Goal: Information Seeking & Learning: Learn about a topic

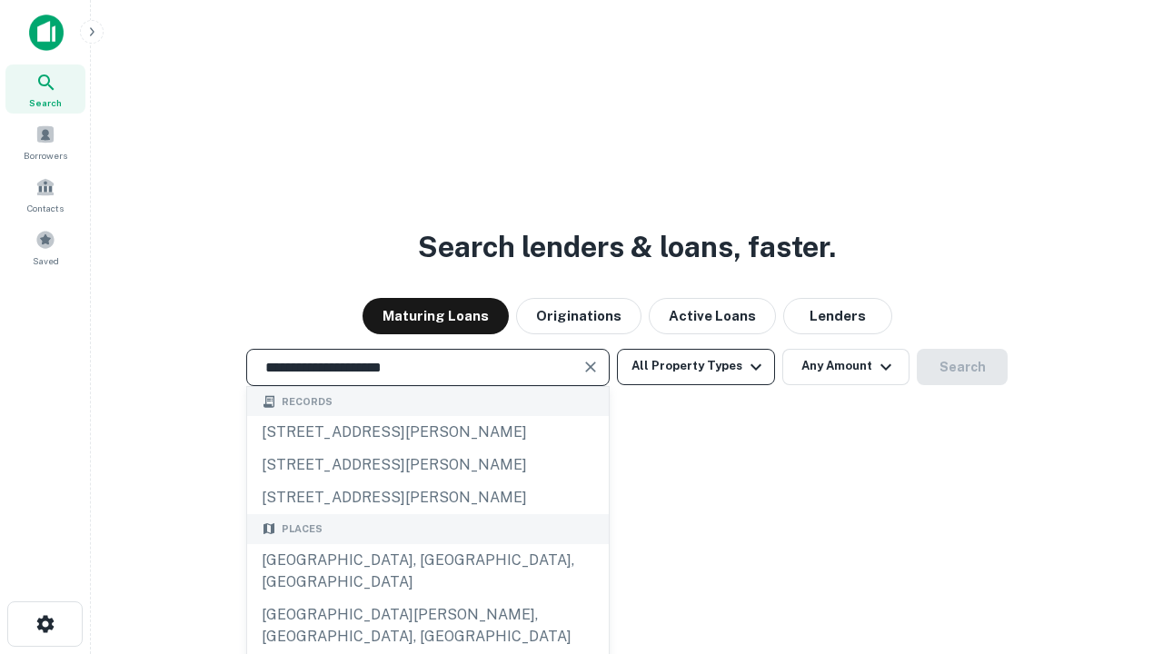
click at [696, 366] on button "All Property Types" at bounding box center [696, 367] width 158 height 36
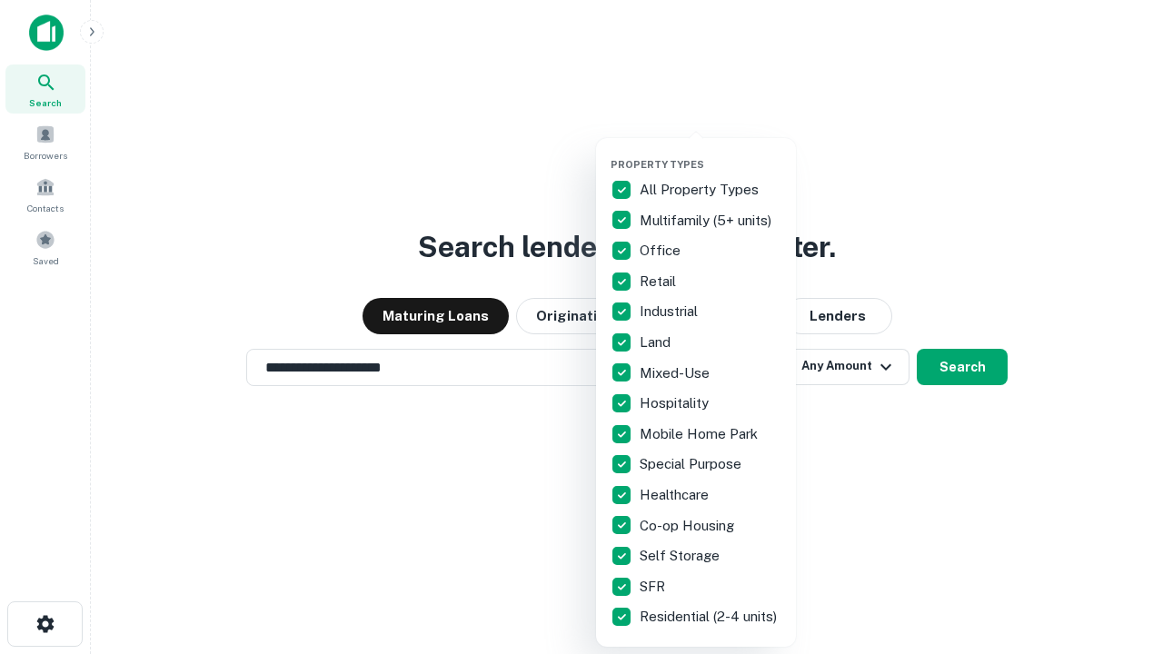
type input "**********"
click at [711, 153] on button "button" at bounding box center [711, 153] width 200 height 1
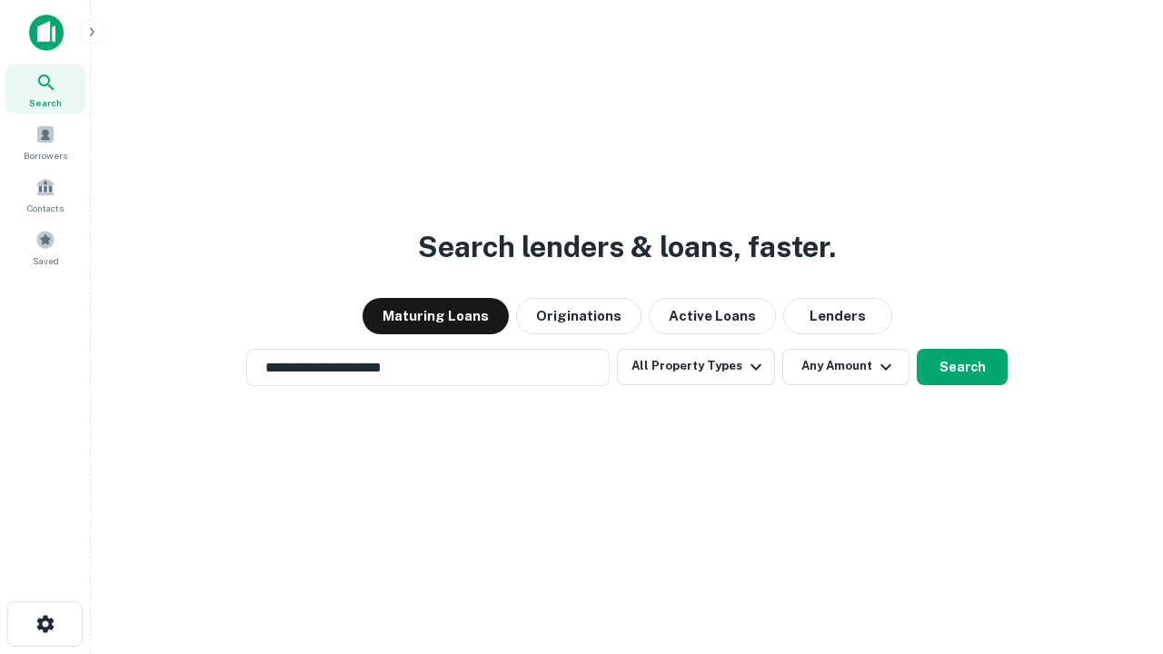
scroll to position [11, 219]
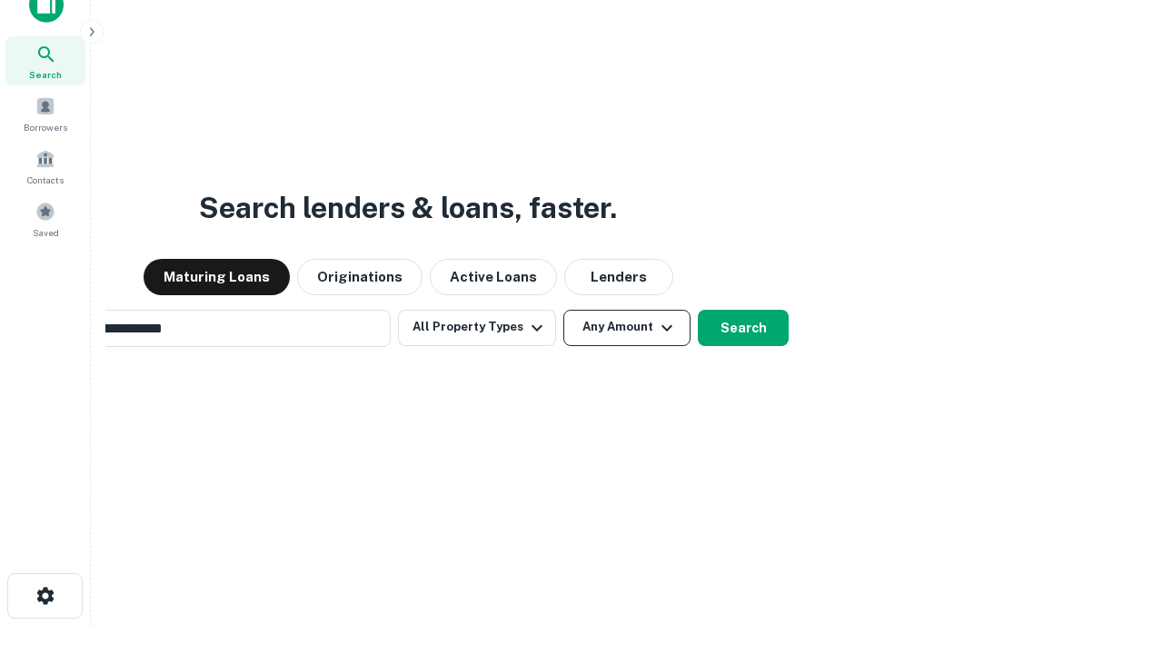
click at [563, 310] on button "Any Amount" at bounding box center [626, 328] width 127 height 36
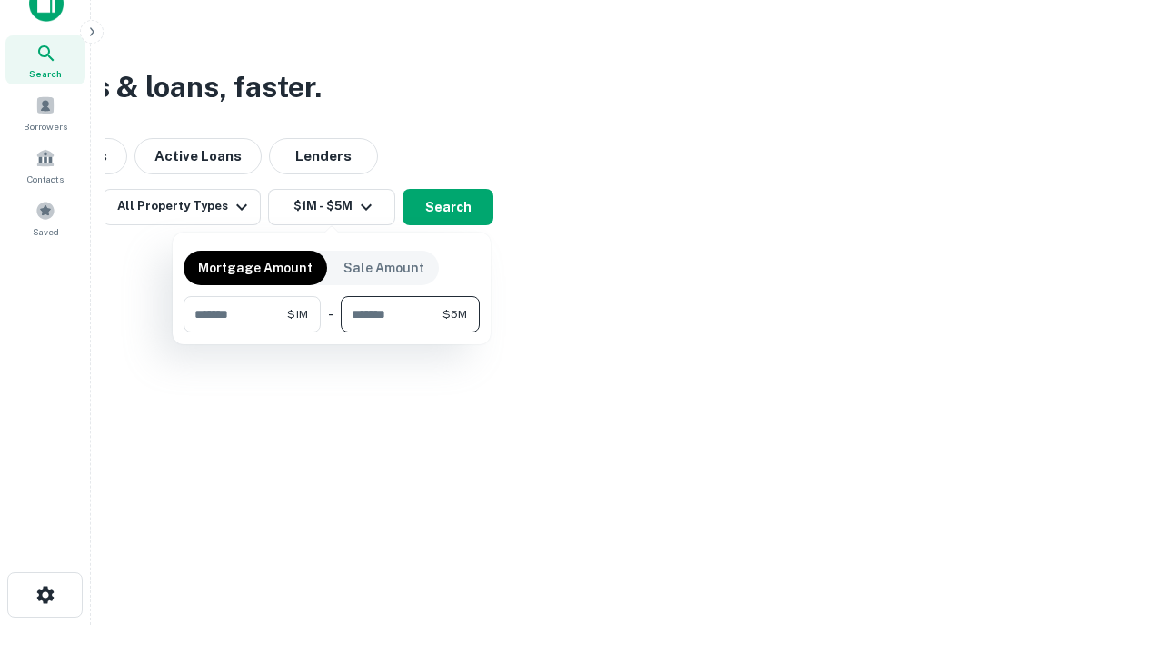
type input "*******"
click at [332, 333] on button "button" at bounding box center [332, 333] width 296 height 1
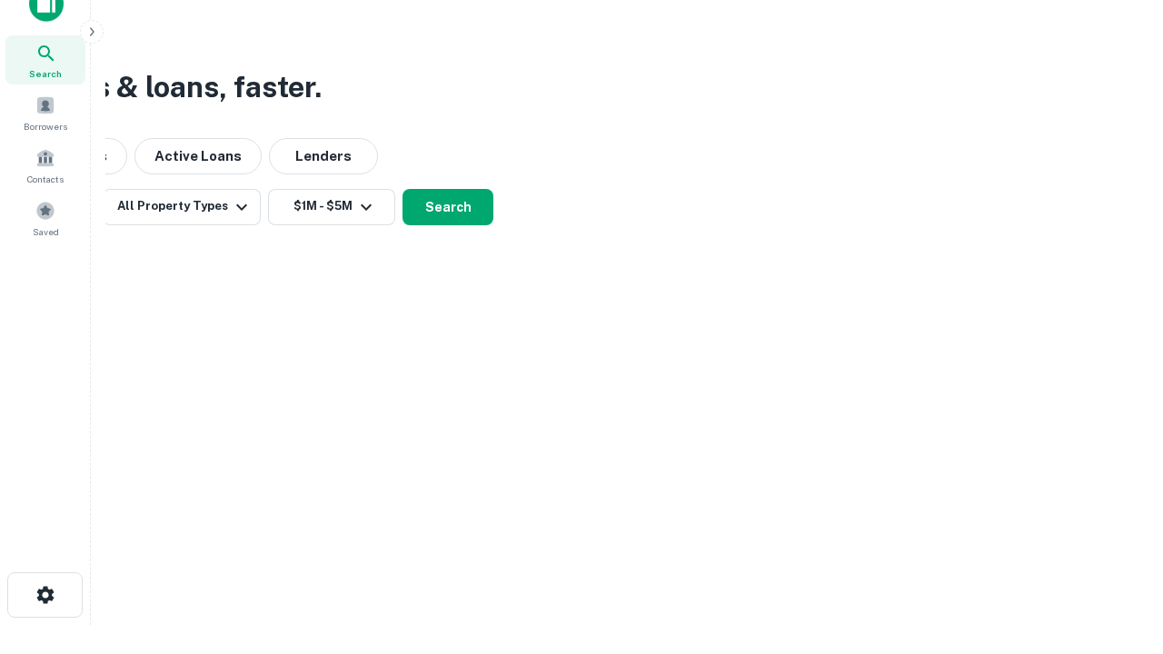
scroll to position [11, 335]
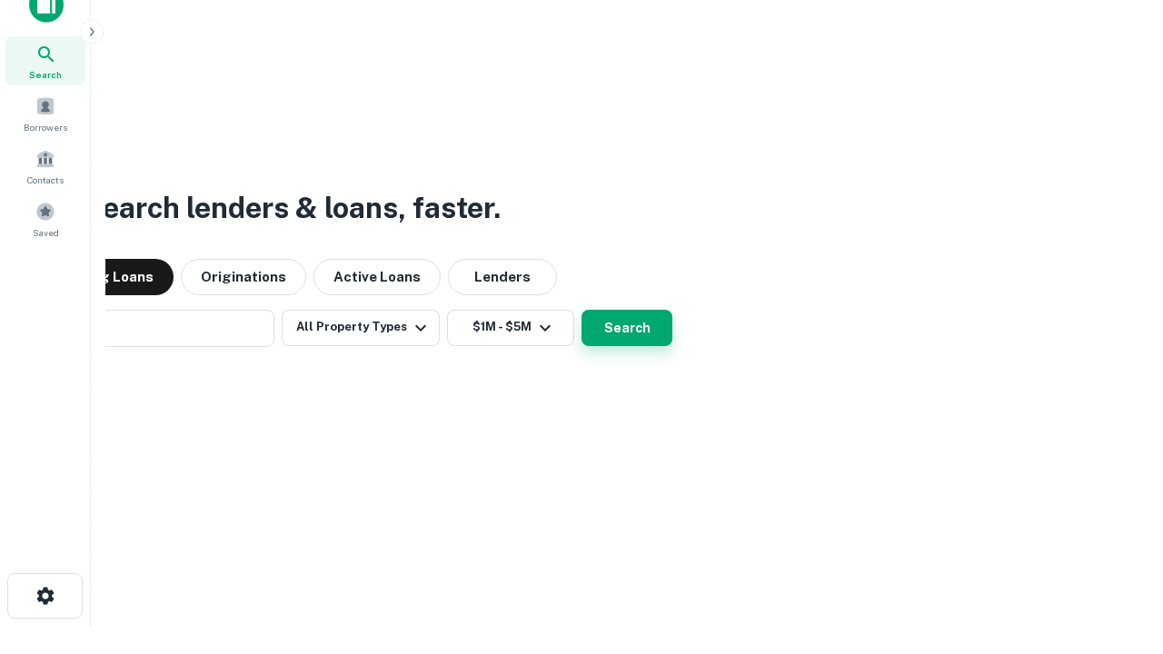
click at [582, 310] on button "Search" at bounding box center [627, 328] width 91 height 36
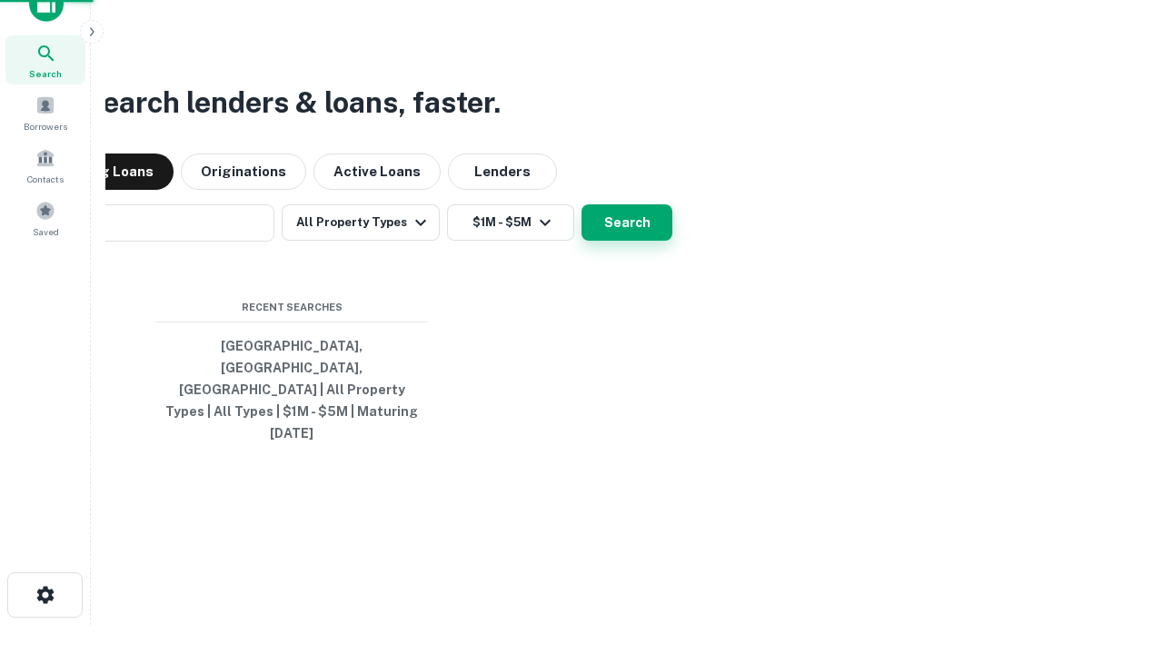
scroll to position [48, 514]
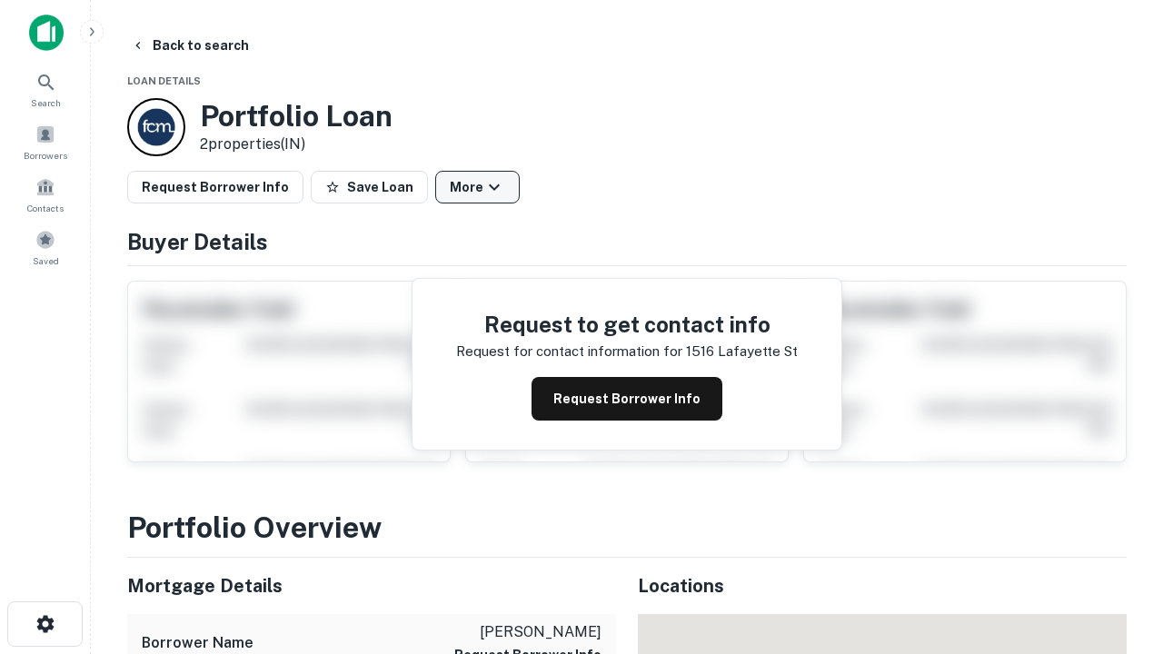
click at [477, 187] on button "More" at bounding box center [477, 187] width 85 height 33
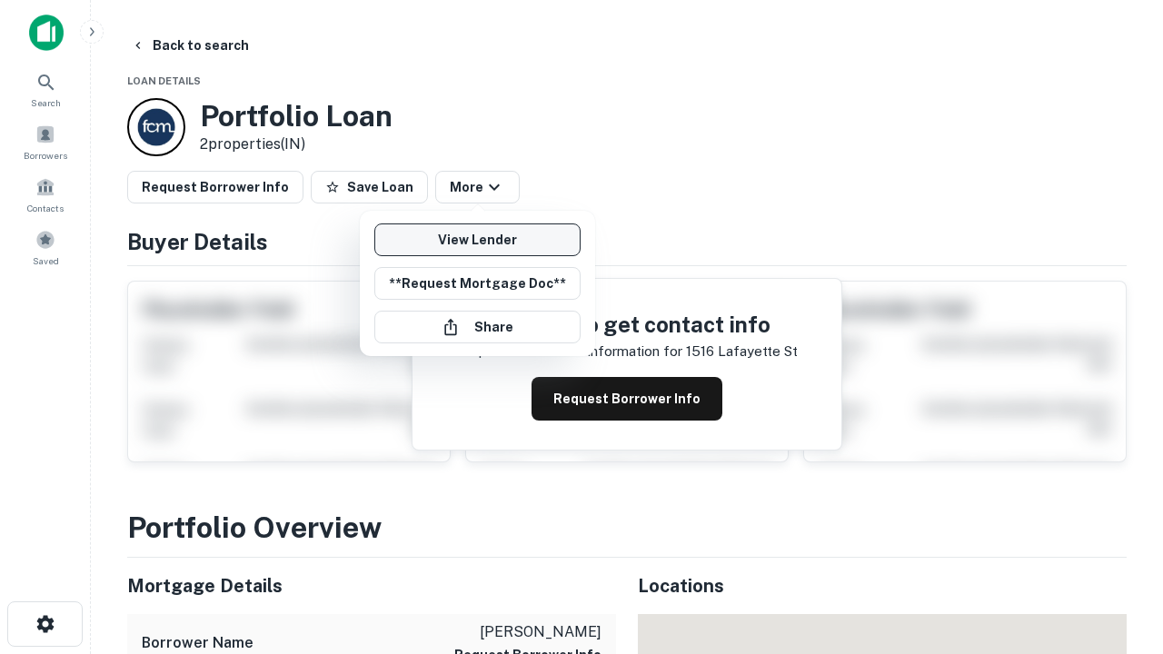
click at [477, 240] on link "View Lender" at bounding box center [477, 240] width 206 height 33
